Goal: Check status: Check status

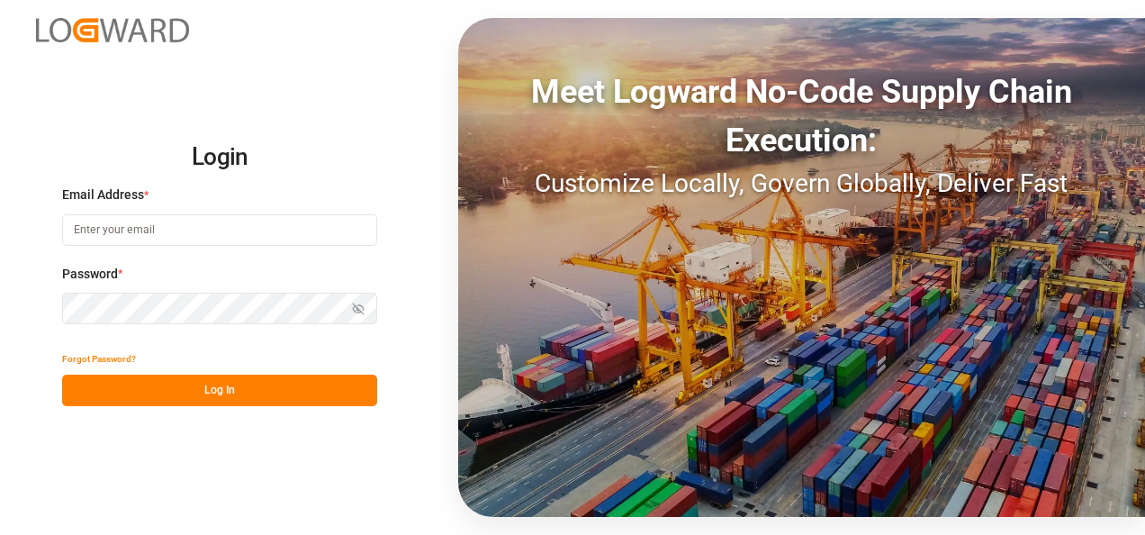
click at [120, 225] on input at bounding box center [219, 230] width 315 height 32
type input "[PERSON_NAME][EMAIL_ADDRESS][PERSON_NAME][DOMAIN_NAME]"
click at [262, 402] on button "Log In" at bounding box center [219, 391] width 315 height 32
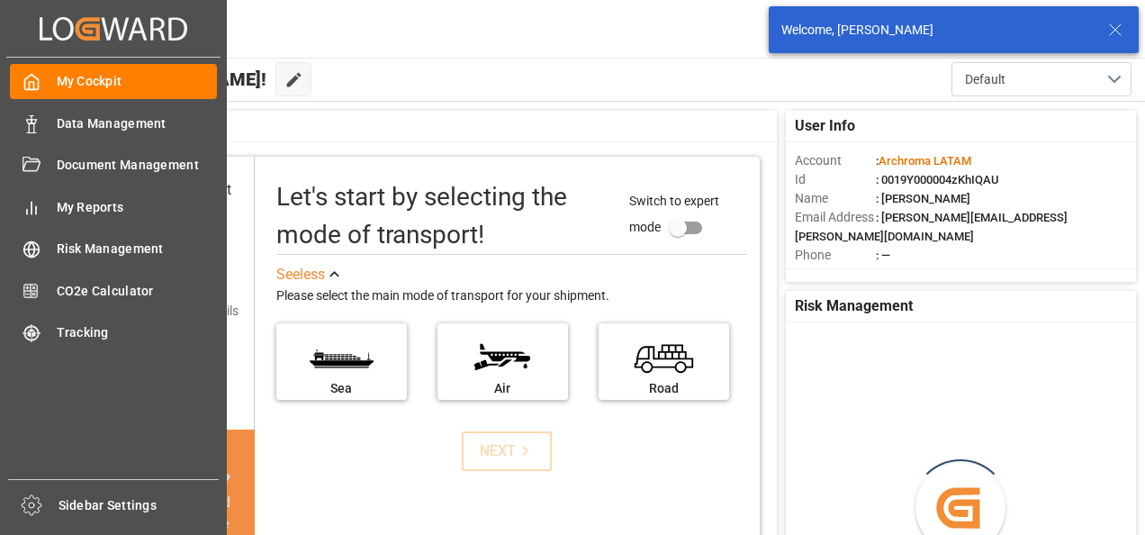
click at [55, 131] on div "Data Management Data Management" at bounding box center [113, 122] width 207 height 35
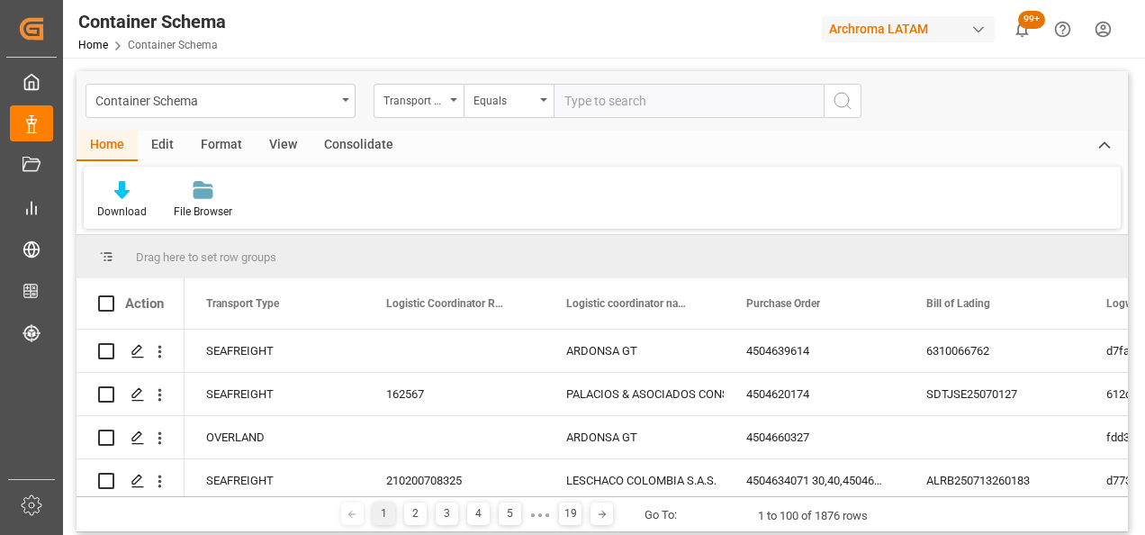
click at [349, 104] on div "Container Schema" at bounding box center [221, 101] width 270 height 34
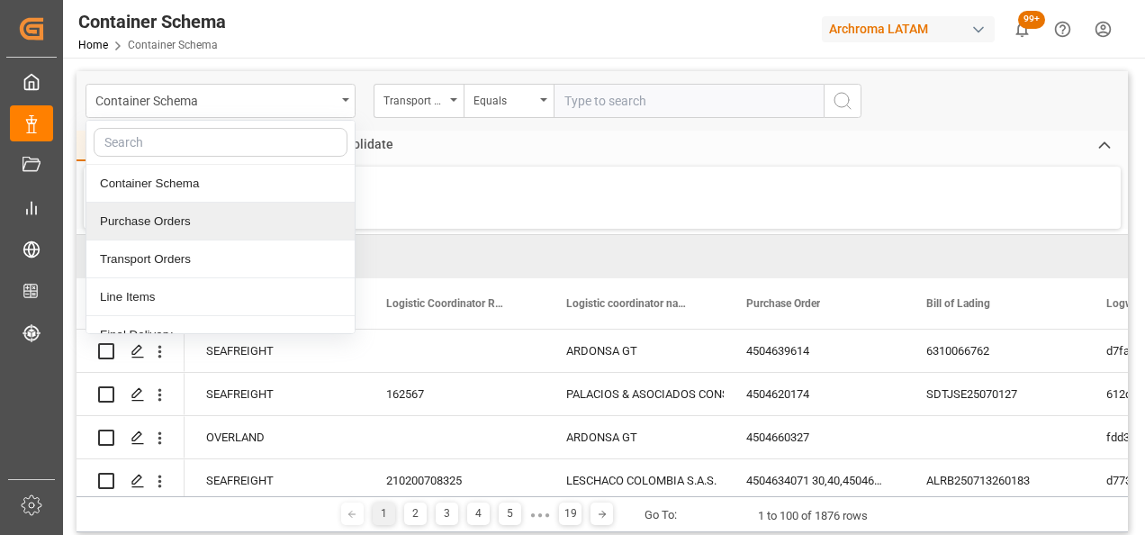
click at [225, 209] on div "Purchase Orders" at bounding box center [220, 222] width 268 height 38
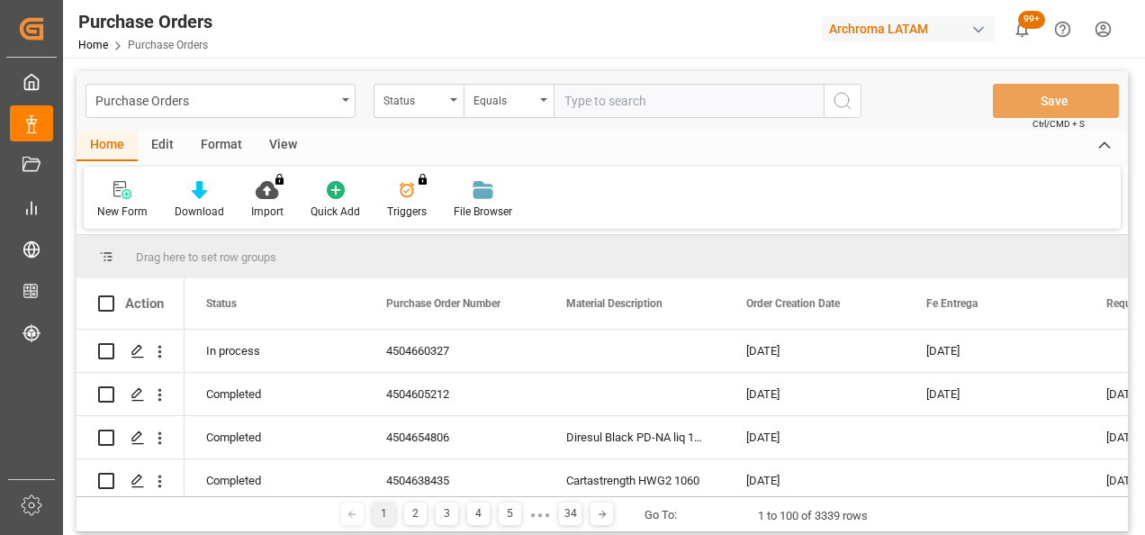
click at [457, 103] on div "Status" at bounding box center [419, 101] width 90 height 34
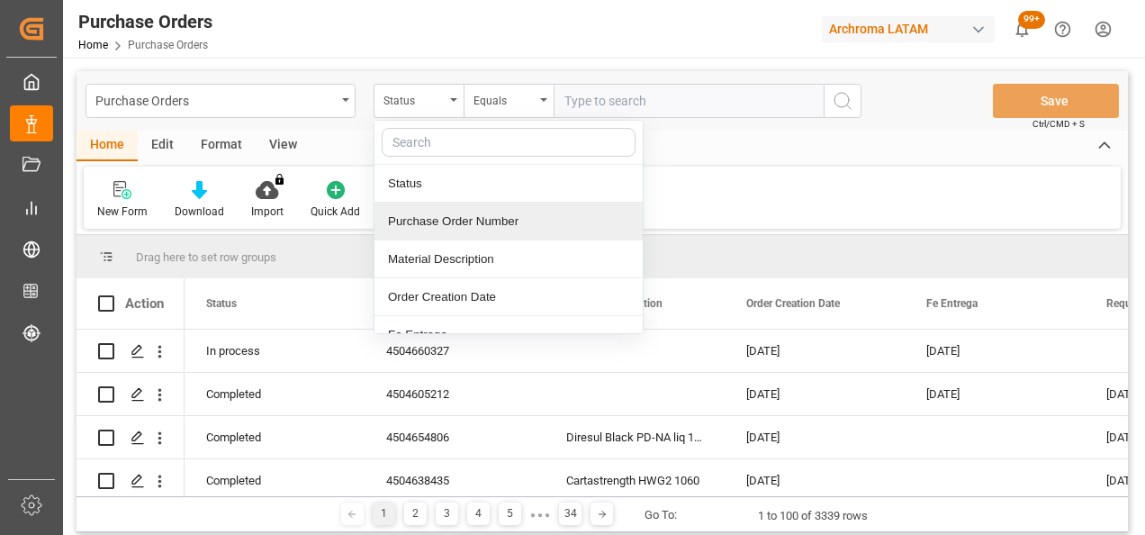
click at [430, 226] on div "Purchase Order Number" at bounding box center [509, 222] width 268 height 38
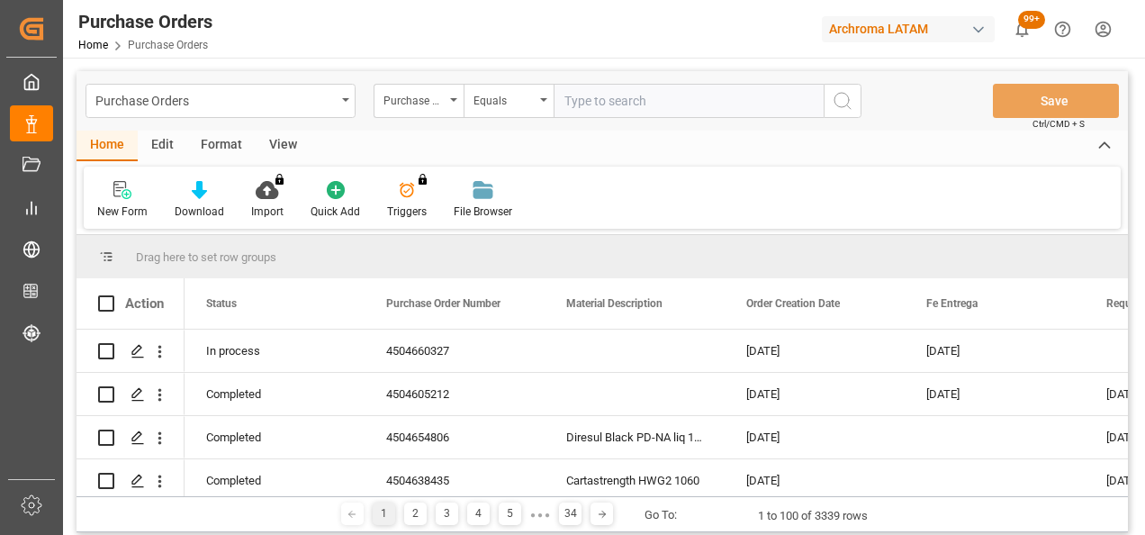
click at [610, 99] on input "text" at bounding box center [689, 101] width 270 height 34
paste input "4504629096"
type input "4504629096"
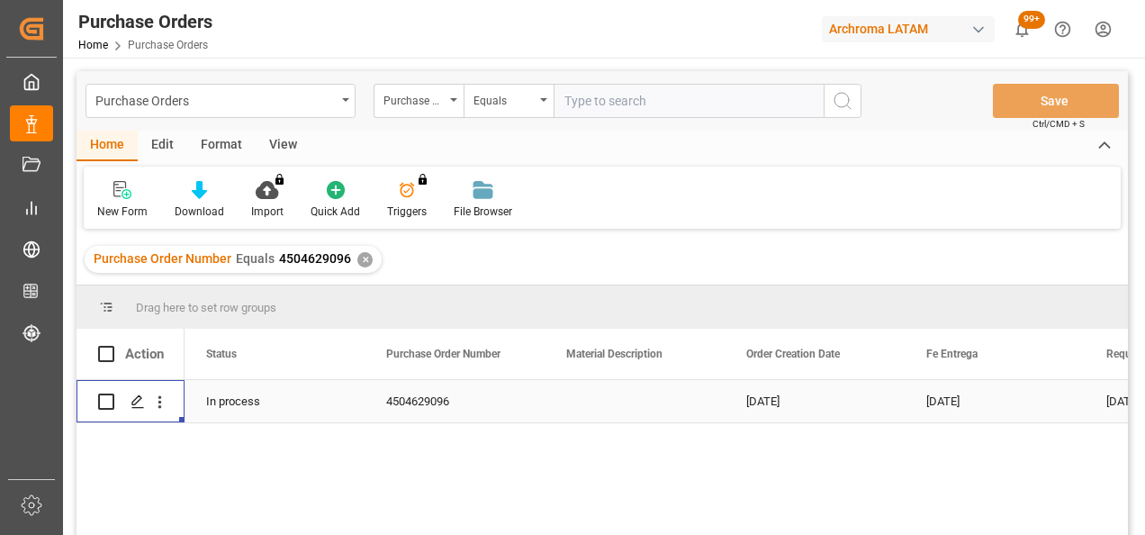
click at [141, 402] on icon "Press SPACE to select this row." at bounding box center [138, 401] width 14 height 14
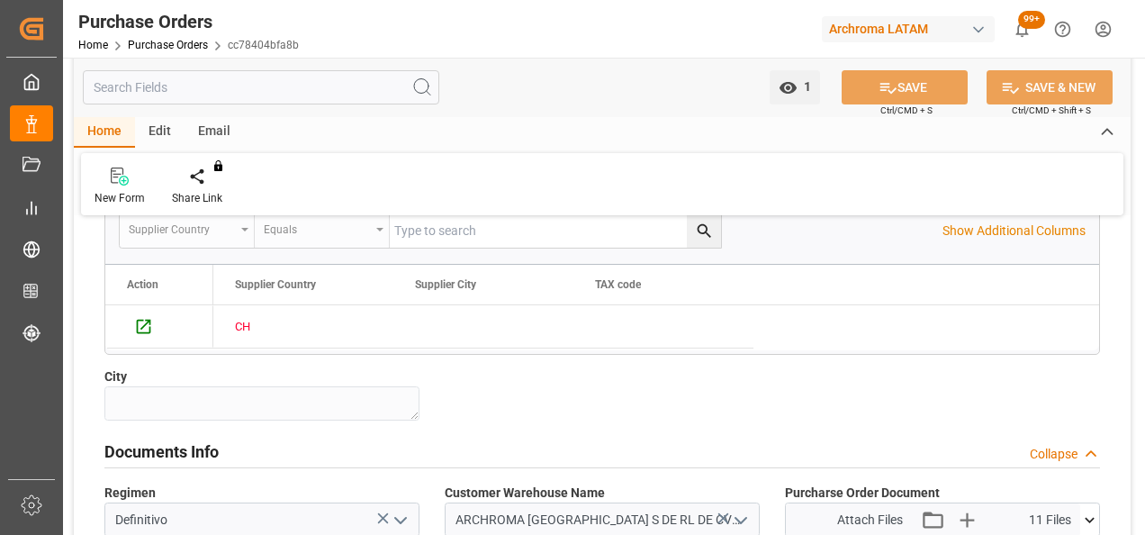
scroll to position [1080, 0]
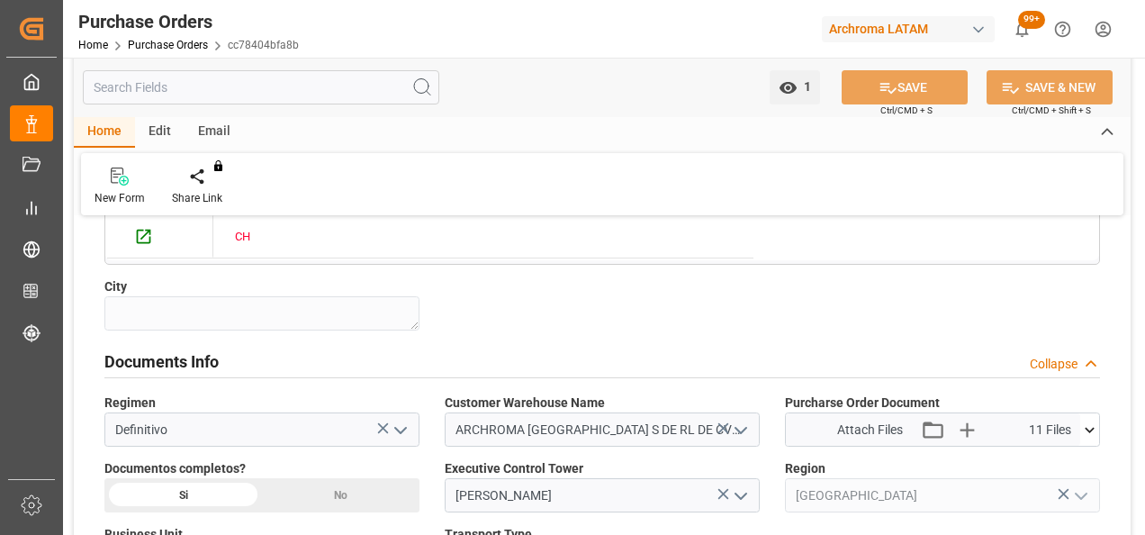
click at [1088, 421] on icon at bounding box center [1089, 429] width 19 height 19
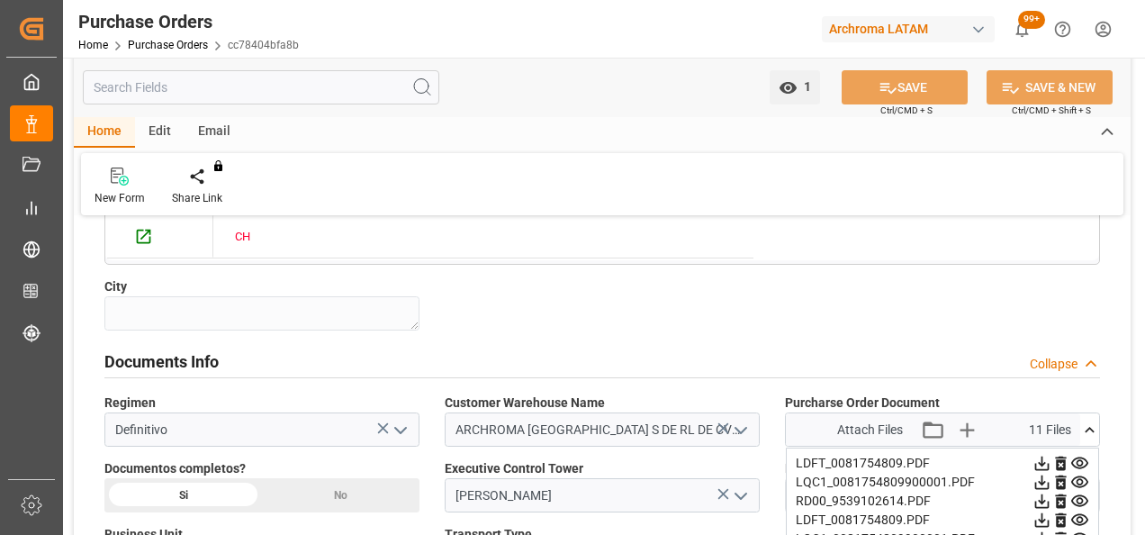
scroll to position [1260, 0]
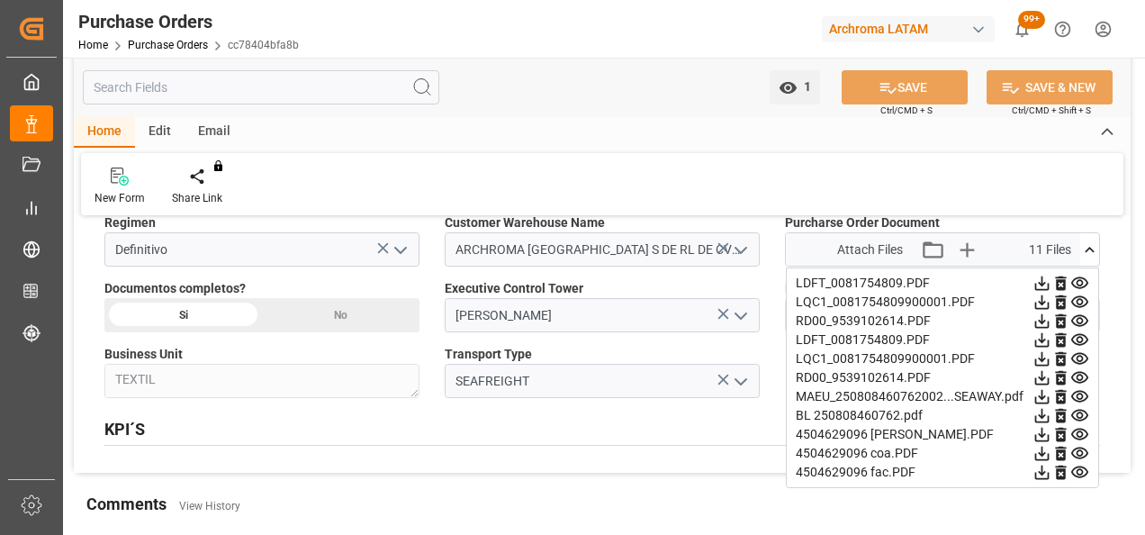
click at [1062, 278] on icon at bounding box center [1061, 283] width 19 height 19
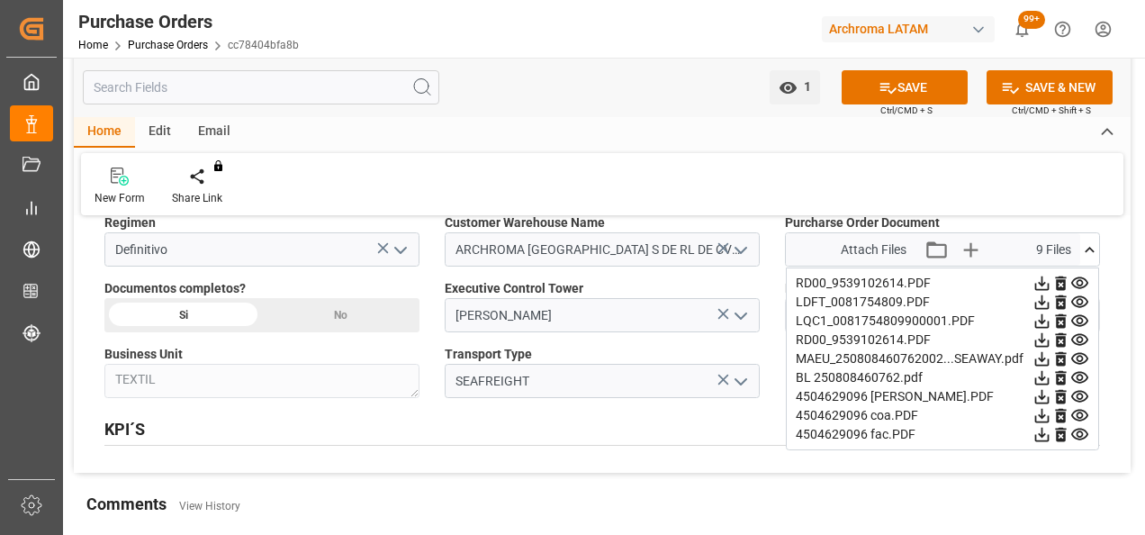
click at [1062, 278] on icon at bounding box center [1061, 283] width 19 height 19
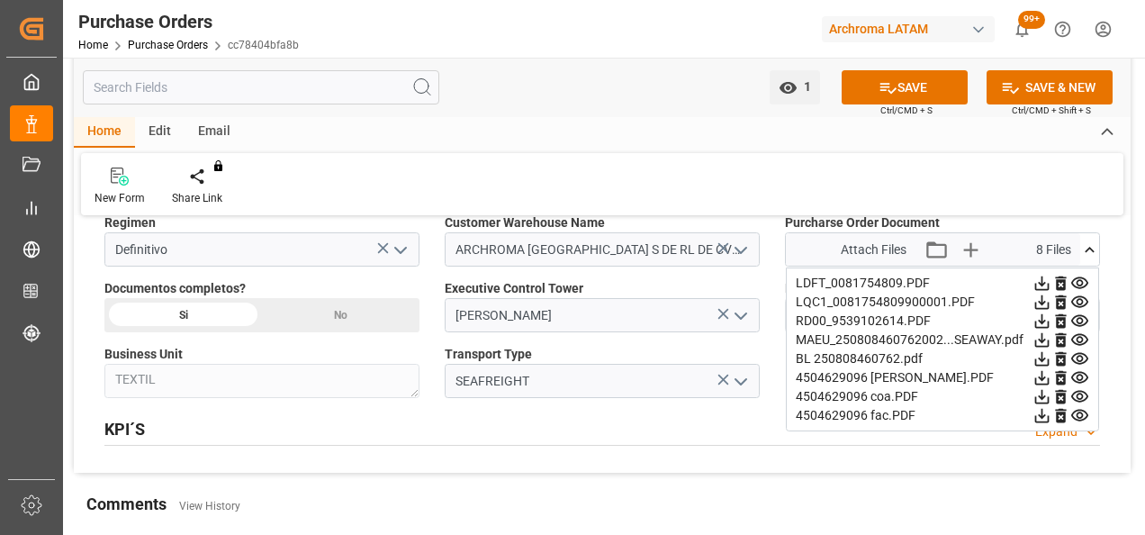
click at [1062, 278] on icon at bounding box center [1061, 283] width 19 height 19
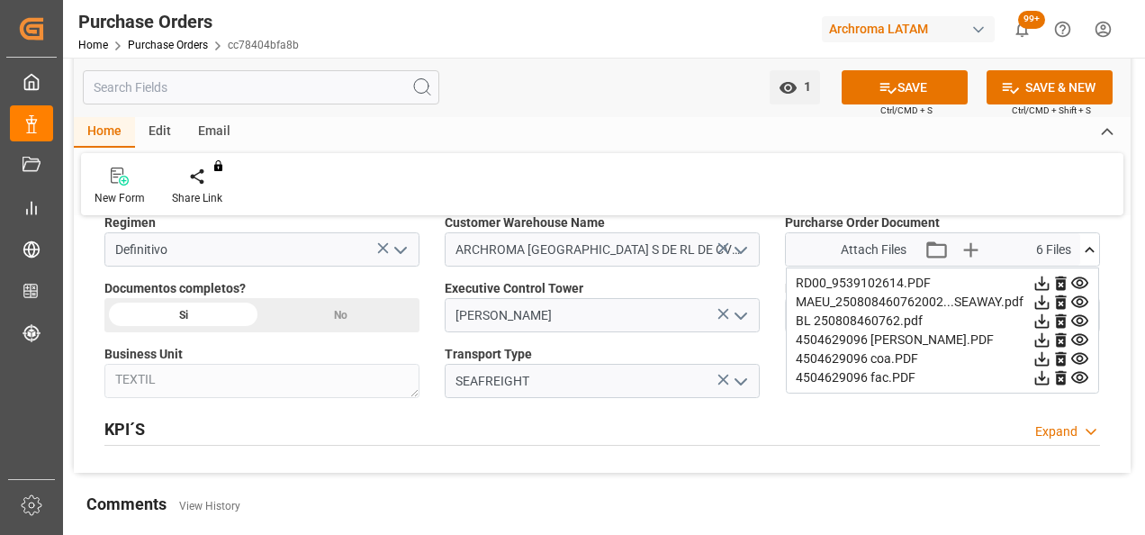
click at [1062, 278] on icon at bounding box center [1061, 283] width 19 height 19
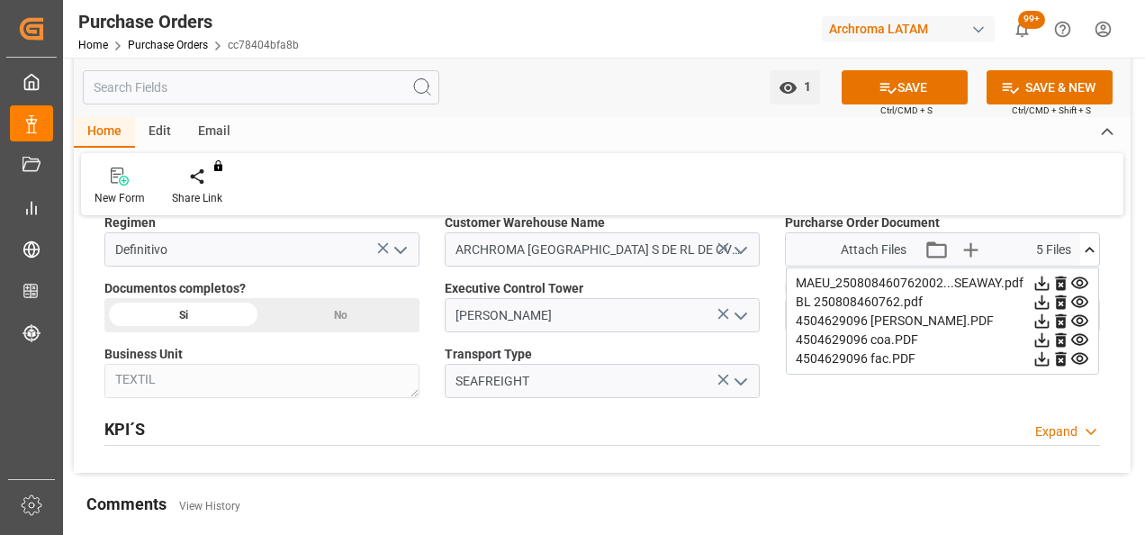
click at [1062, 278] on icon at bounding box center [1061, 283] width 19 height 19
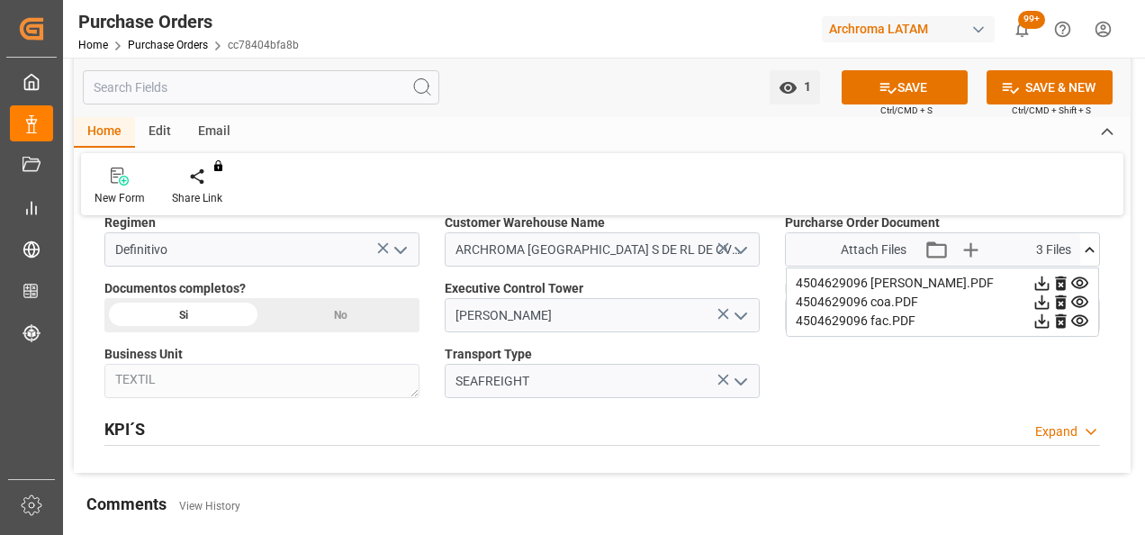
click at [1062, 278] on icon at bounding box center [1061, 283] width 19 height 19
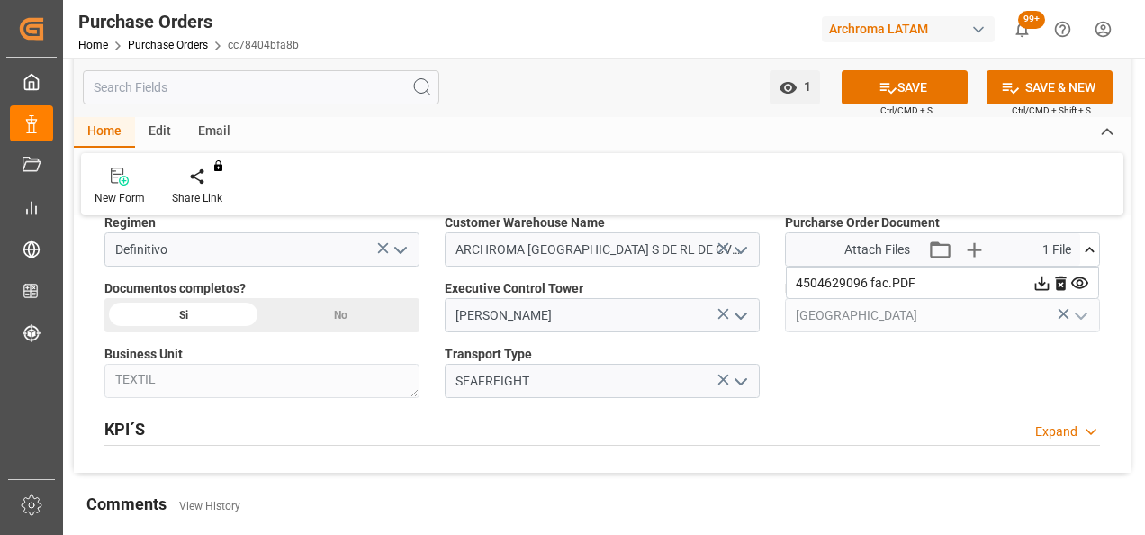
click at [1062, 278] on icon at bounding box center [1061, 283] width 19 height 19
click at [991, 244] on icon "button" at bounding box center [997, 249] width 29 height 29
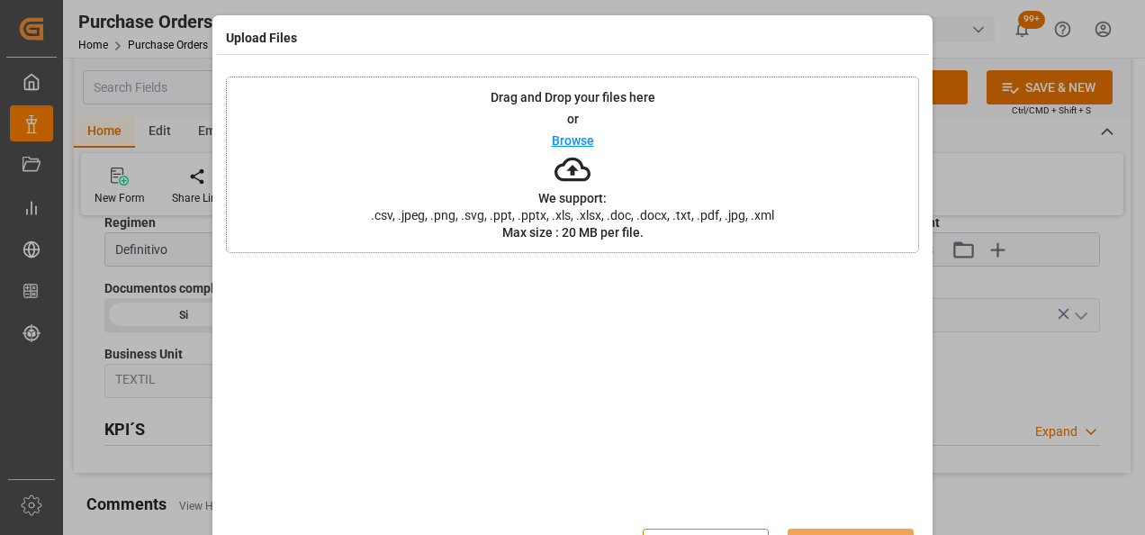
click at [359, 101] on div "Drag and Drop your files here or Browse We support: .csv, .jpeg, .png, .svg, .p…" at bounding box center [572, 165] width 693 height 176
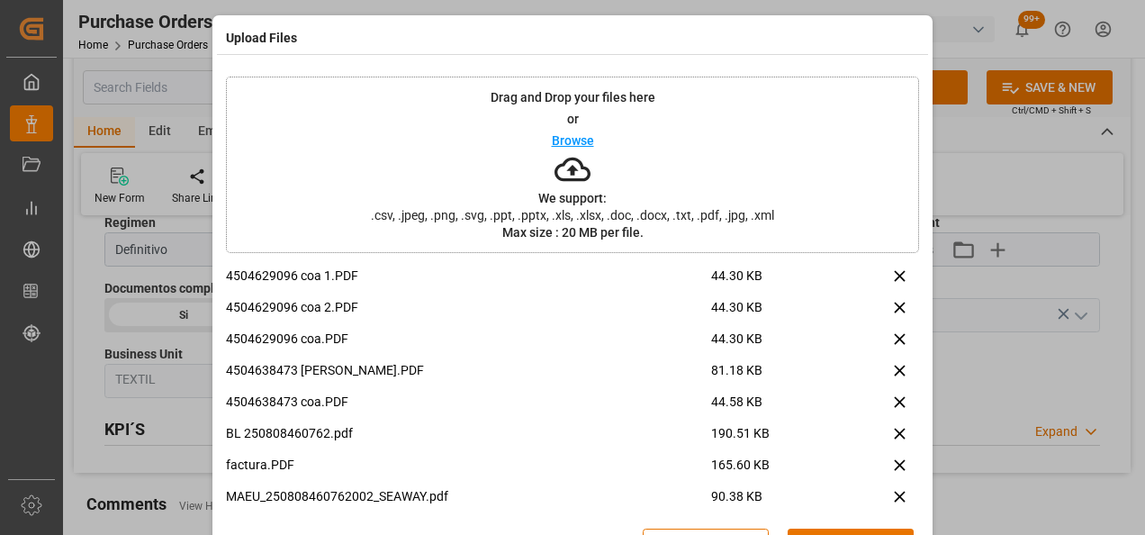
scroll to position [43, 0]
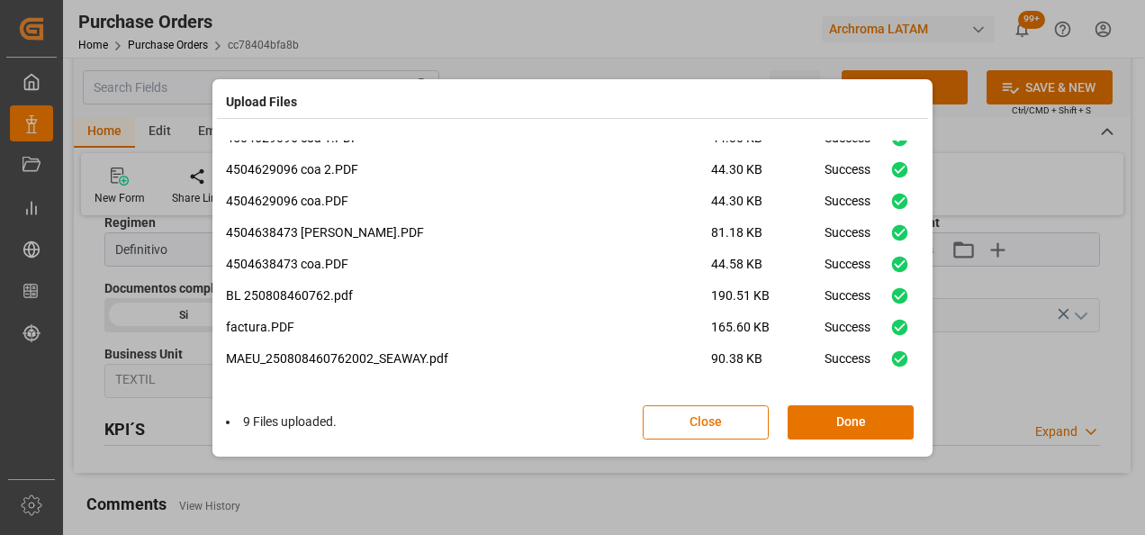
click at [864, 423] on button "Done" at bounding box center [851, 422] width 126 height 34
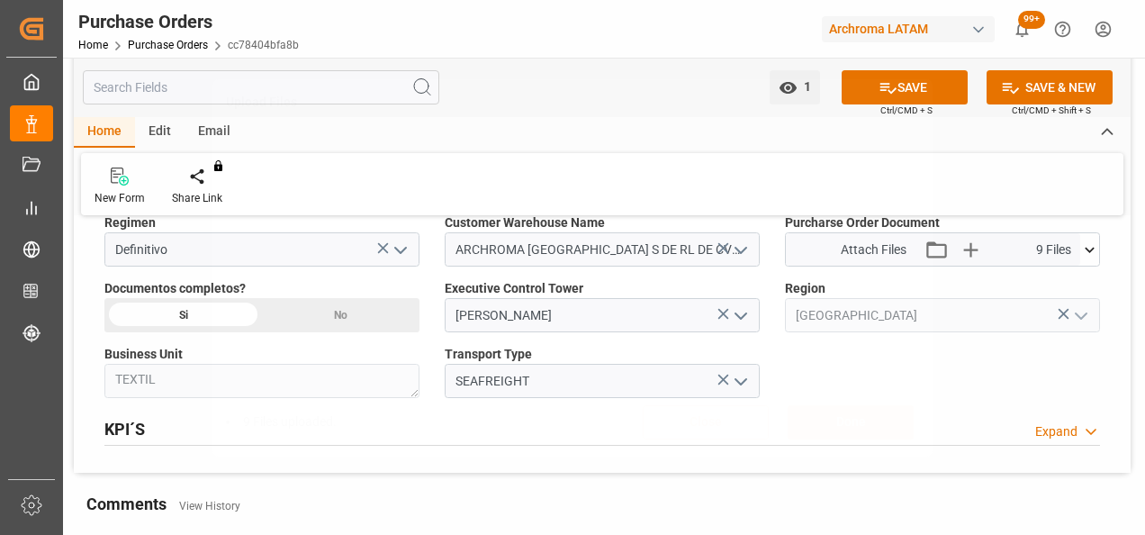
scroll to position [0, 0]
click at [902, 91] on button "SAVE" at bounding box center [905, 87] width 126 height 34
